Goal: Task Accomplishment & Management: Use online tool/utility

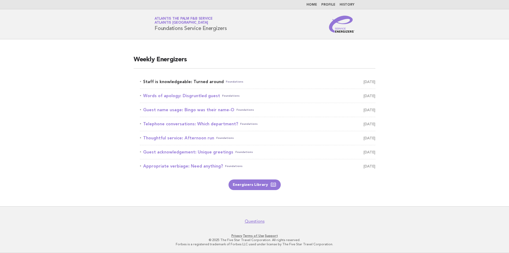
click at [211, 81] on link "Staff is knowledgeable: Turned around Foundations [DATE]" at bounding box center [257, 81] width 235 height 7
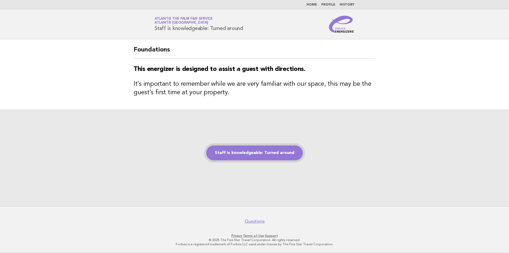
click at [266, 148] on link "Staff is knowledgeable: Turned around" at bounding box center [254, 152] width 97 height 15
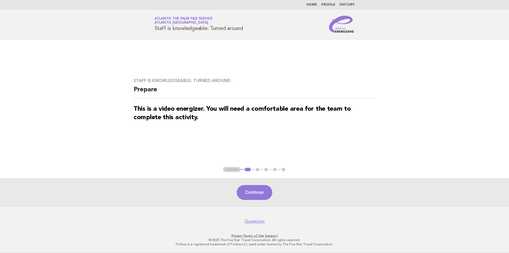
click at [255, 194] on button "Continue" at bounding box center [254, 192] width 35 height 15
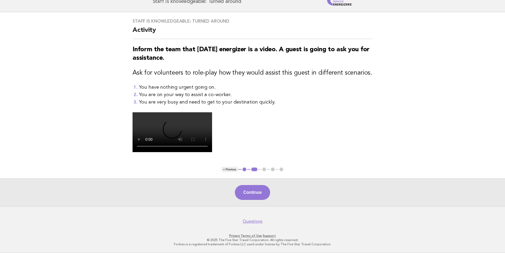
scroll to position [80, 0]
click at [255, 200] on button "Continue" at bounding box center [252, 192] width 35 height 15
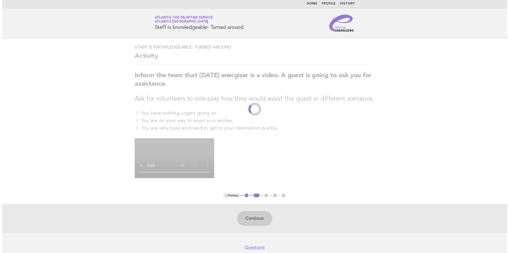
scroll to position [0, 0]
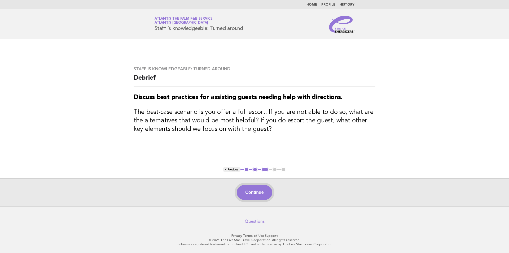
click at [250, 192] on button "Continue" at bounding box center [254, 192] width 35 height 15
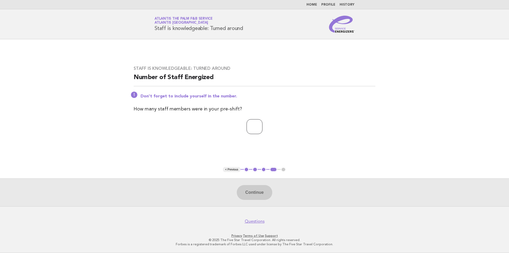
click at [247, 127] on input "number" at bounding box center [255, 126] width 16 height 15
type input "**"
click at [260, 195] on button "Continue" at bounding box center [254, 192] width 35 height 15
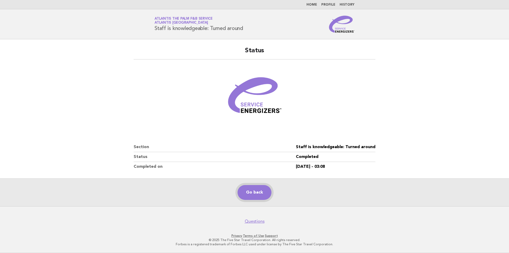
click at [257, 196] on link "Go back" at bounding box center [255, 192] width 34 height 15
